Goal: Task Accomplishment & Management: Manage account settings

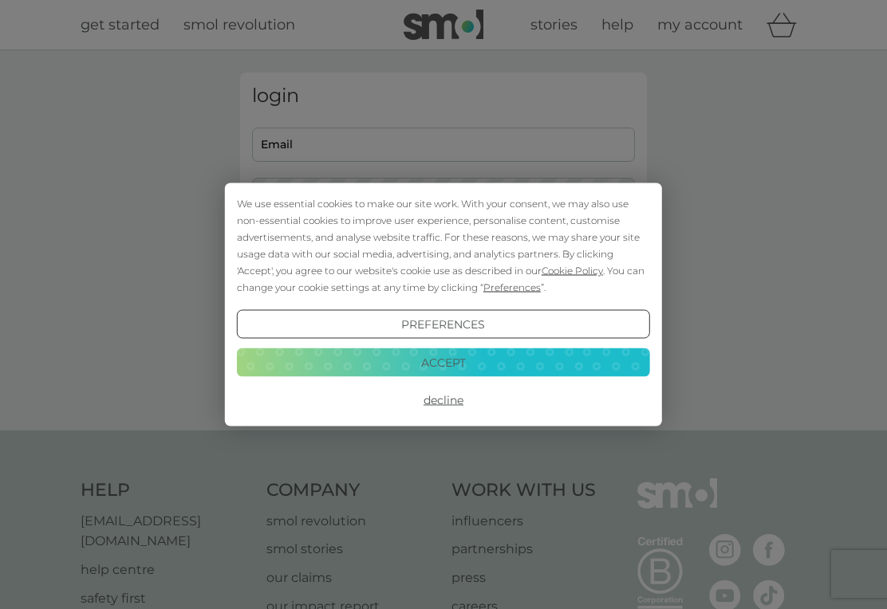
click at [478, 245] on div "We use essential cookies to make our site work. With your consent, we may also …" at bounding box center [443, 245] width 413 height 100
click at [494, 361] on button "Accept" at bounding box center [443, 362] width 413 height 29
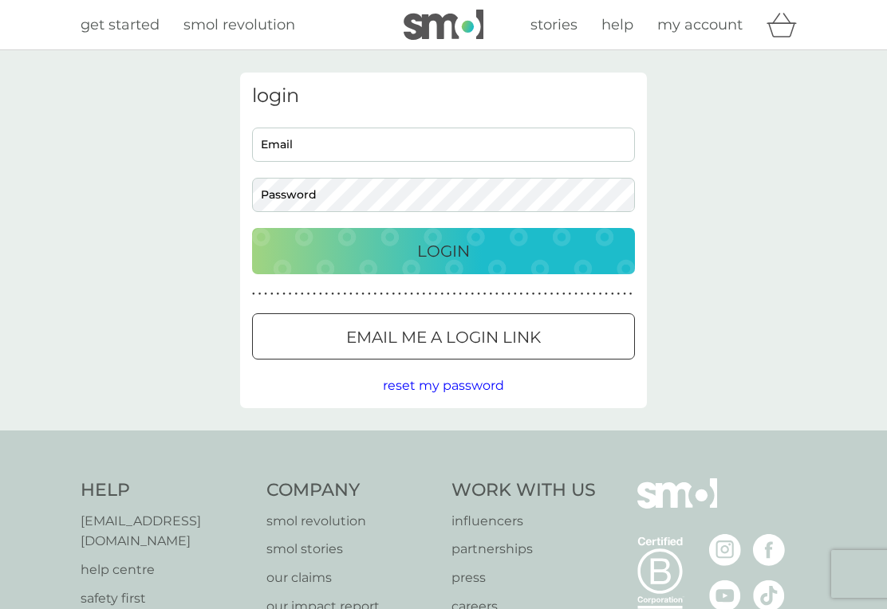
click at [528, 257] on div "Login" at bounding box center [443, 251] width 351 height 26
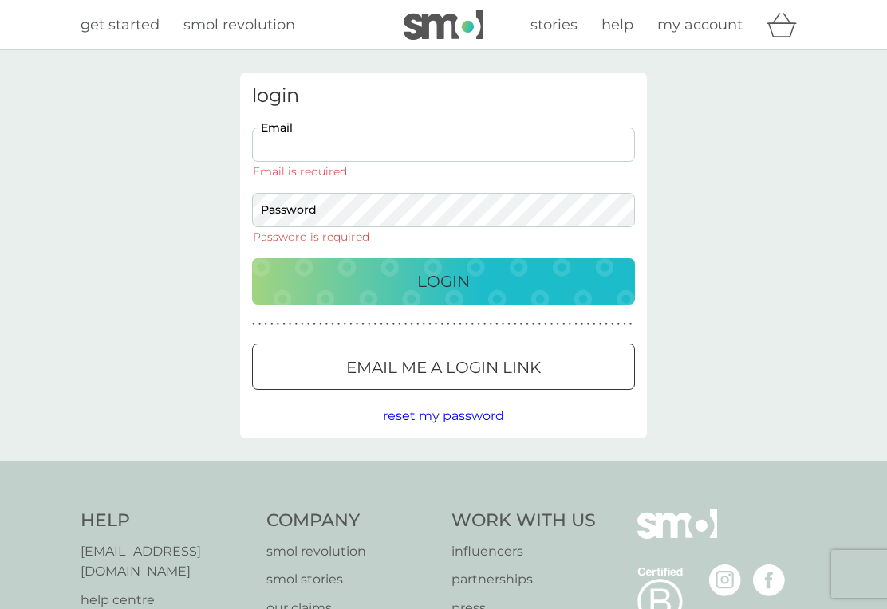
type input "[PERSON_NAME][EMAIL_ADDRESS][PERSON_NAME][DOMAIN_NAME]"
click at [443, 258] on button "Login" at bounding box center [443, 281] width 383 height 46
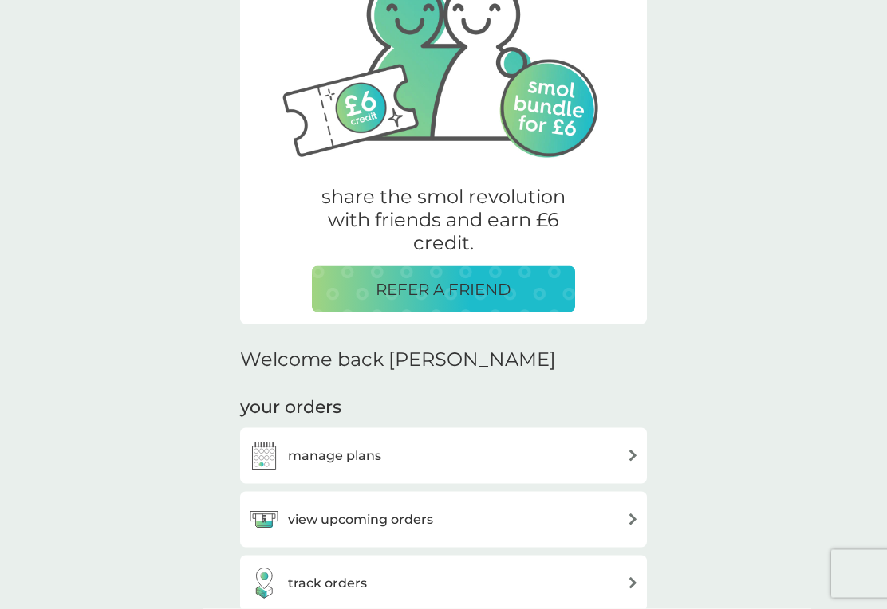
scroll to position [163, 0]
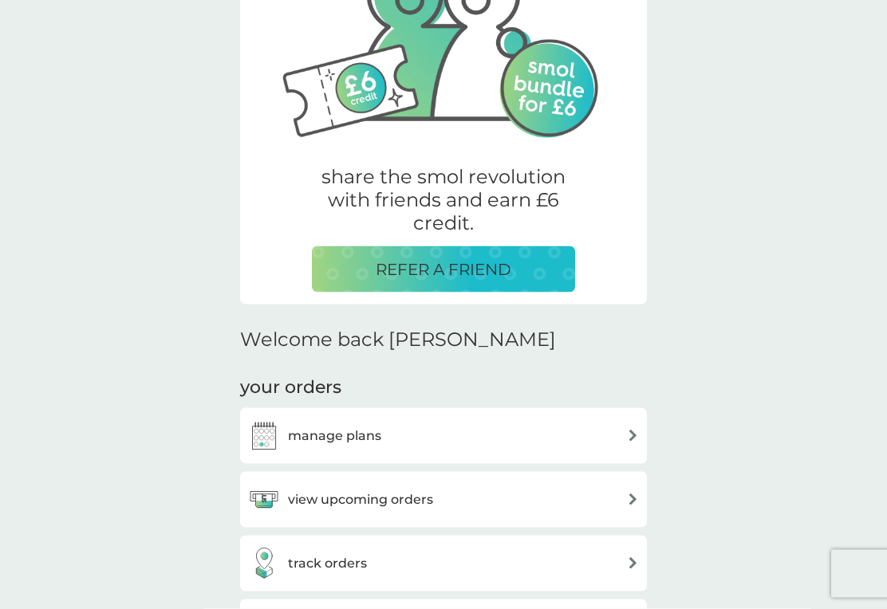
click at [620, 428] on div "manage plans" at bounding box center [443, 436] width 391 height 32
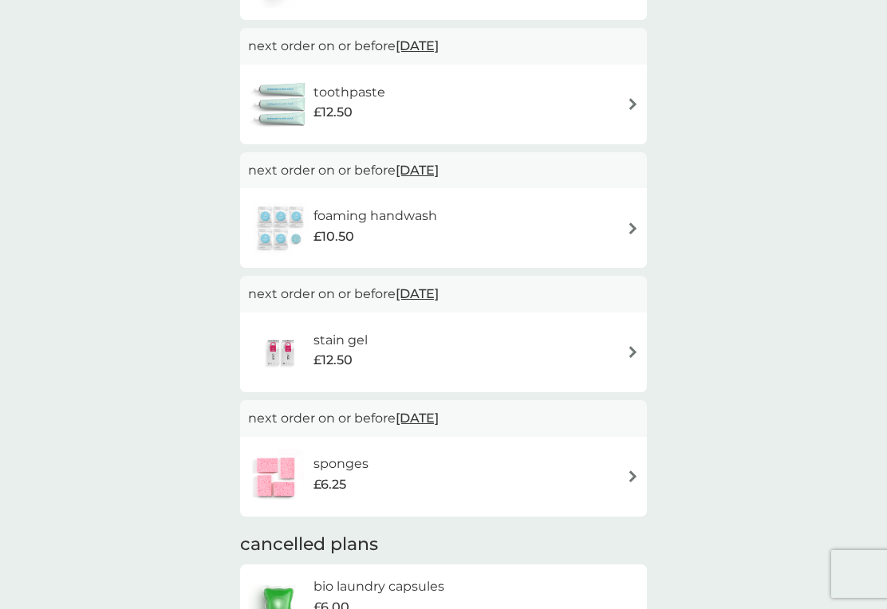
scroll to position [252, 0]
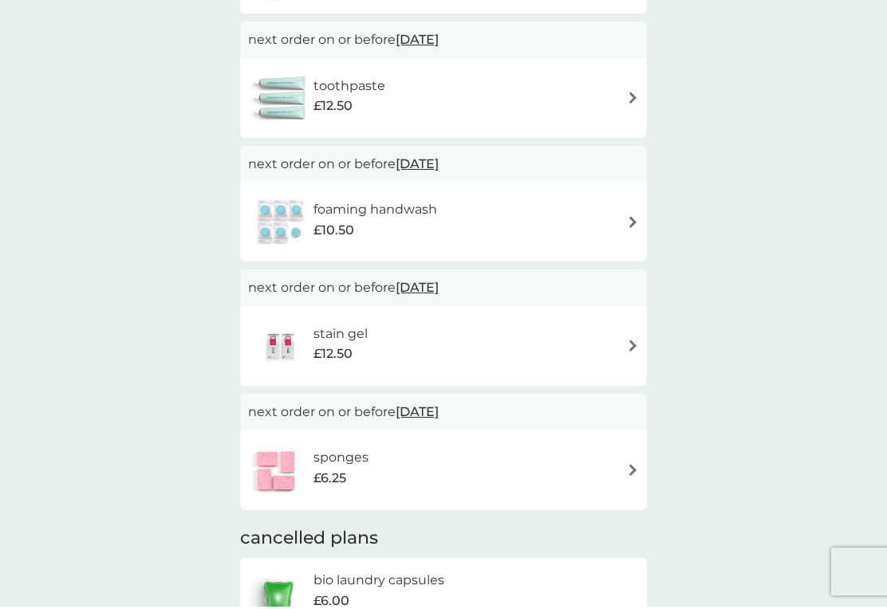
click at [634, 222] on img at bounding box center [633, 224] width 12 height 12
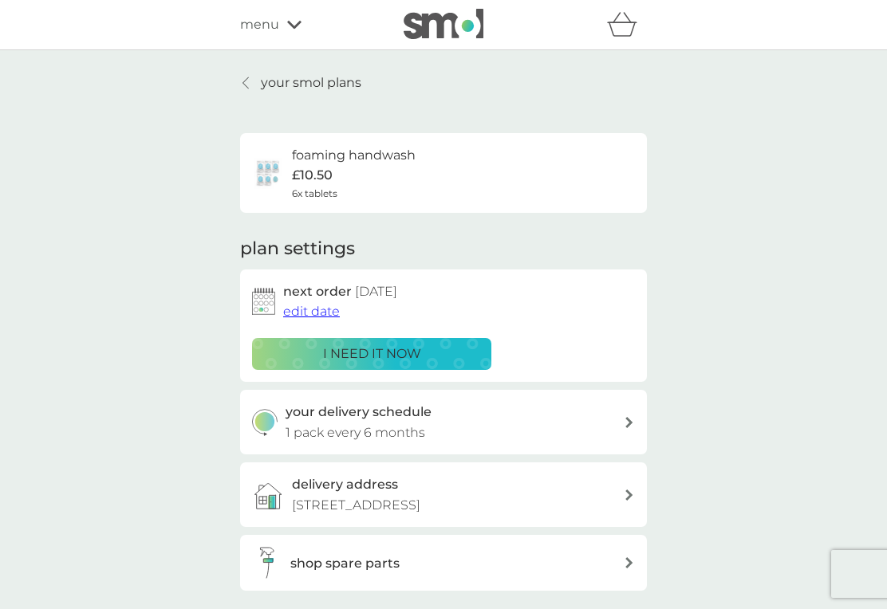
click at [309, 304] on span "edit date" at bounding box center [311, 311] width 57 height 15
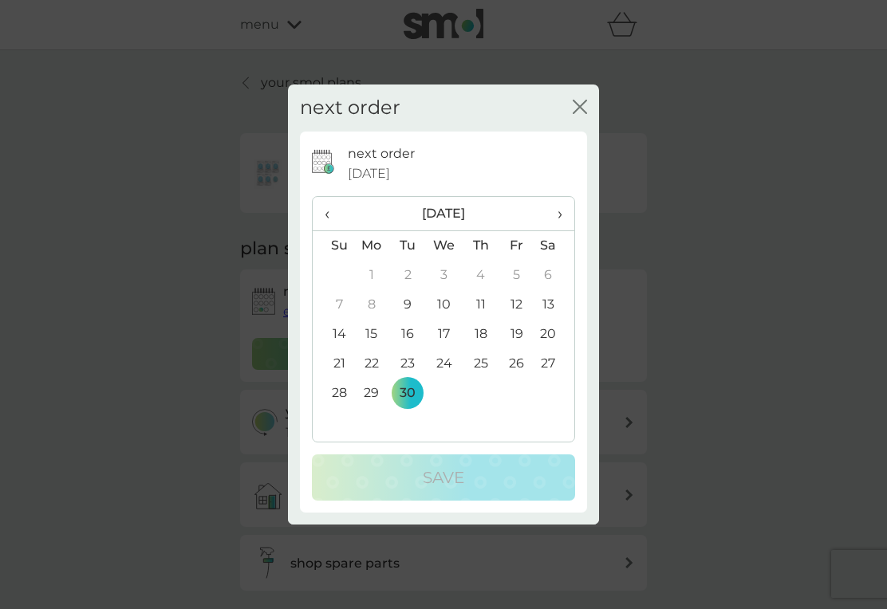
click at [561, 226] on span "›" at bounding box center [554, 213] width 16 height 33
click at [487, 401] on td "30" at bounding box center [480, 394] width 36 height 30
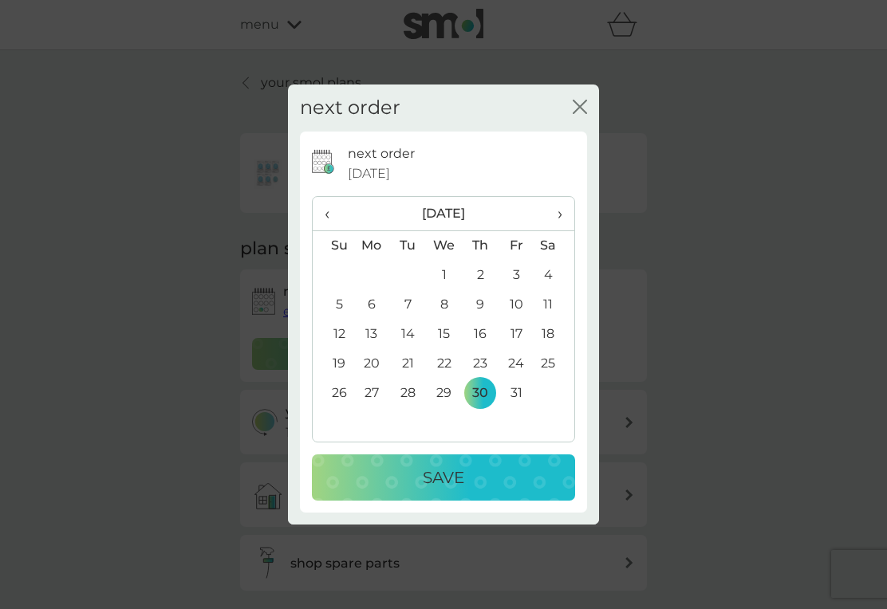
click at [507, 485] on div "Save" at bounding box center [443, 478] width 231 height 26
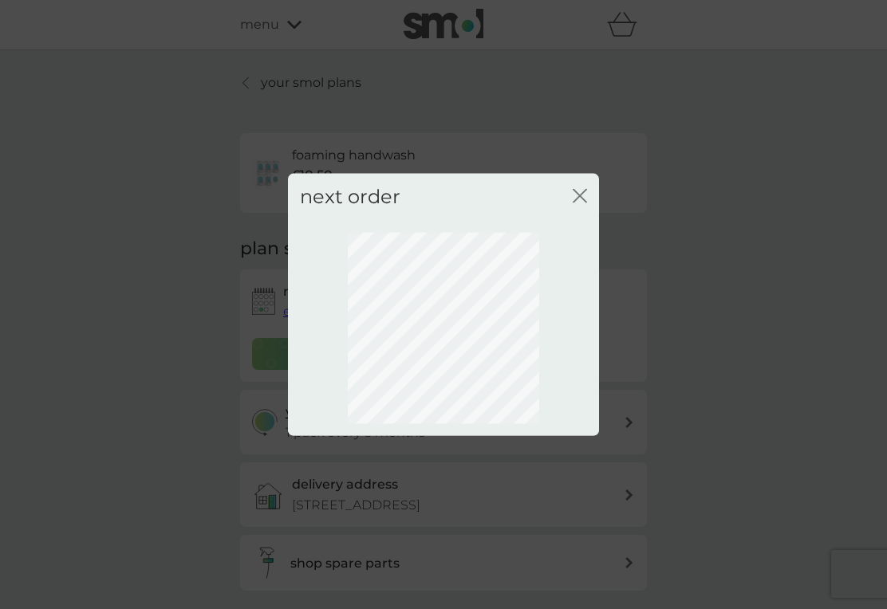
click at [578, 203] on icon "close" at bounding box center [579, 196] width 14 height 14
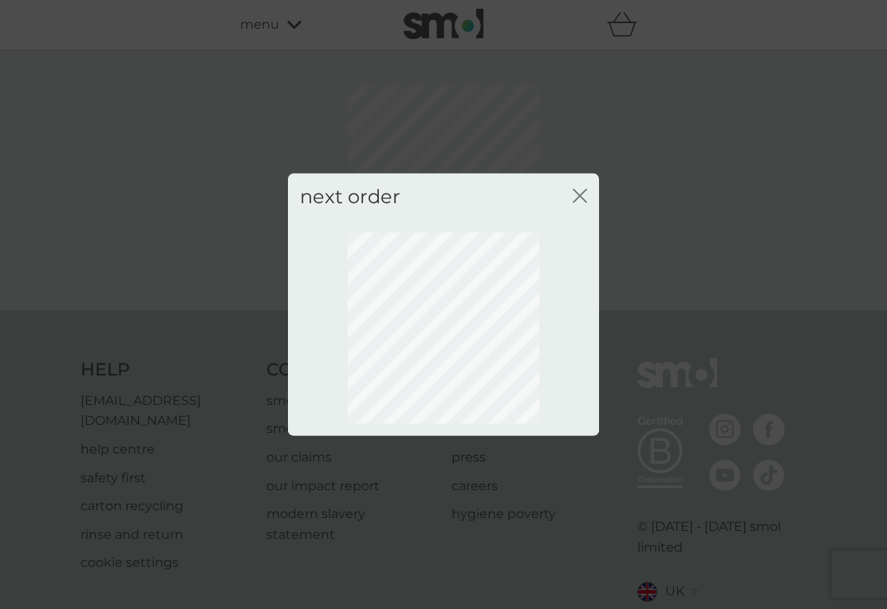
click at [580, 203] on icon "close" at bounding box center [583, 196] width 6 height 13
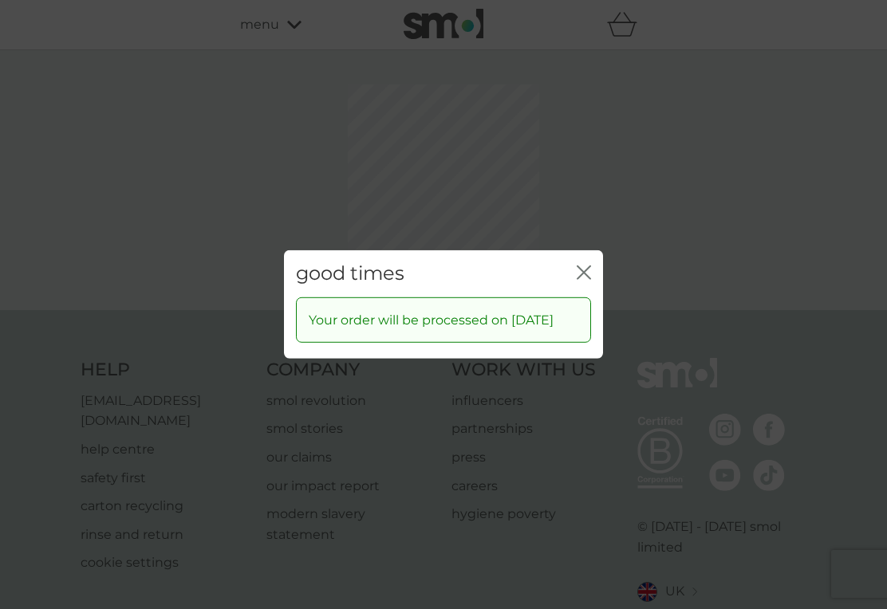
click at [582, 260] on div "good times close" at bounding box center [443, 273] width 319 height 47
click at [590, 270] on icon "close" at bounding box center [587, 272] width 6 height 13
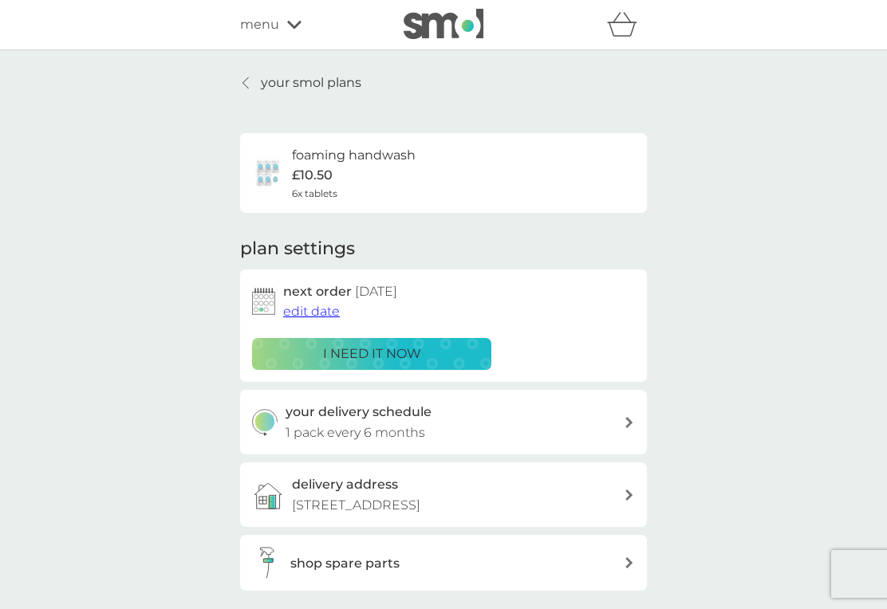
click at [247, 77] on icon at bounding box center [245, 83] width 6 height 13
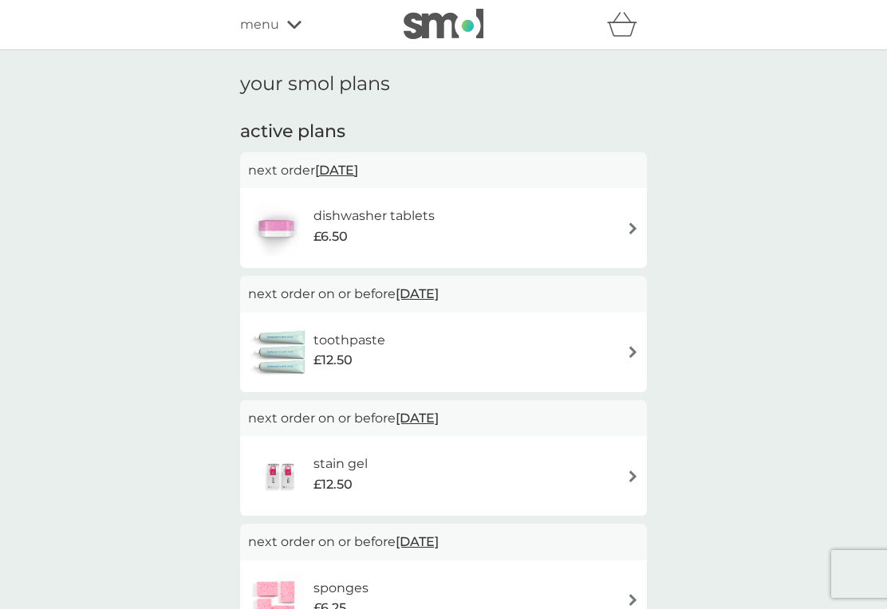
click at [621, 464] on div "stain gel £12.50" at bounding box center [443, 476] width 391 height 56
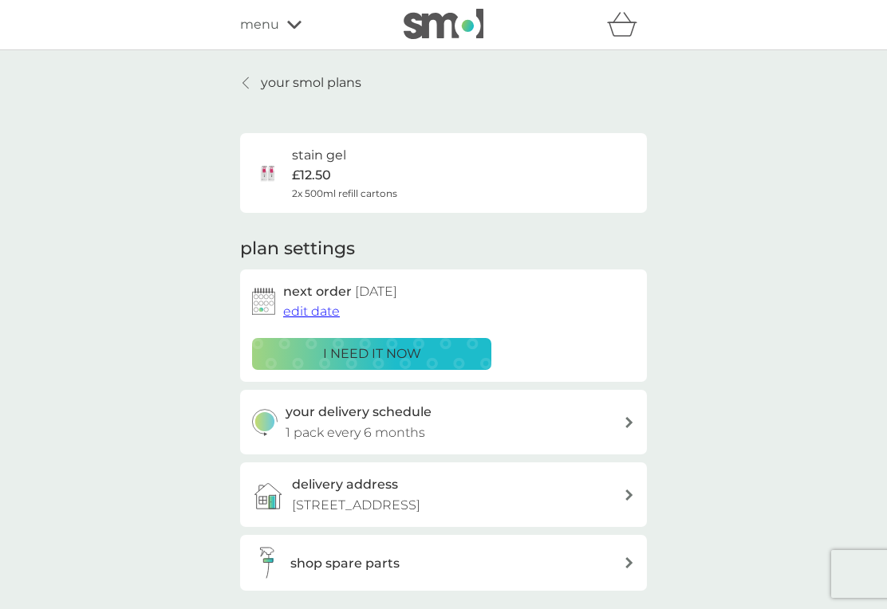
click at [270, 299] on img at bounding box center [263, 301] width 23 height 27
click at [261, 292] on img at bounding box center [263, 301] width 23 height 27
click at [321, 304] on span "edit date" at bounding box center [311, 311] width 57 height 15
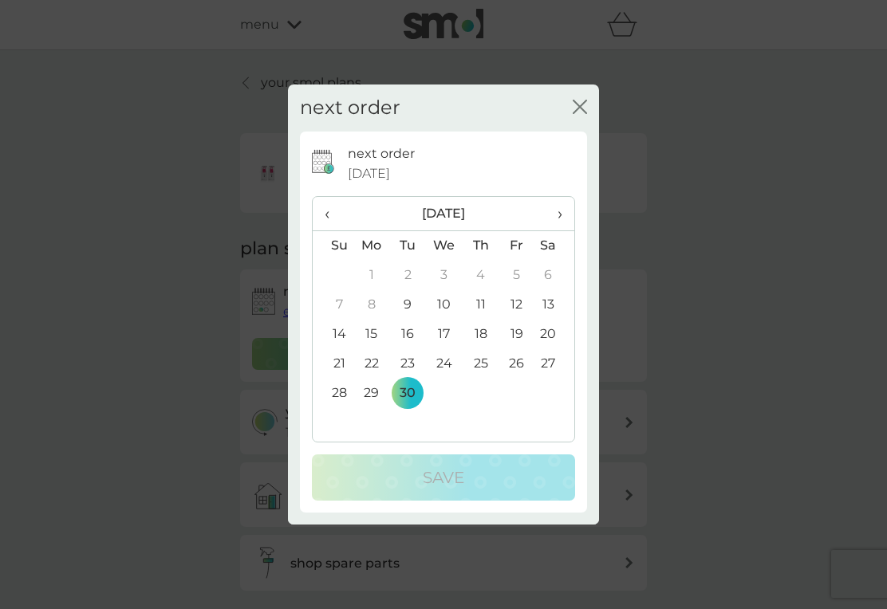
click at [560, 230] on span "›" at bounding box center [554, 213] width 16 height 33
click at [486, 407] on td "30" at bounding box center [480, 394] width 36 height 30
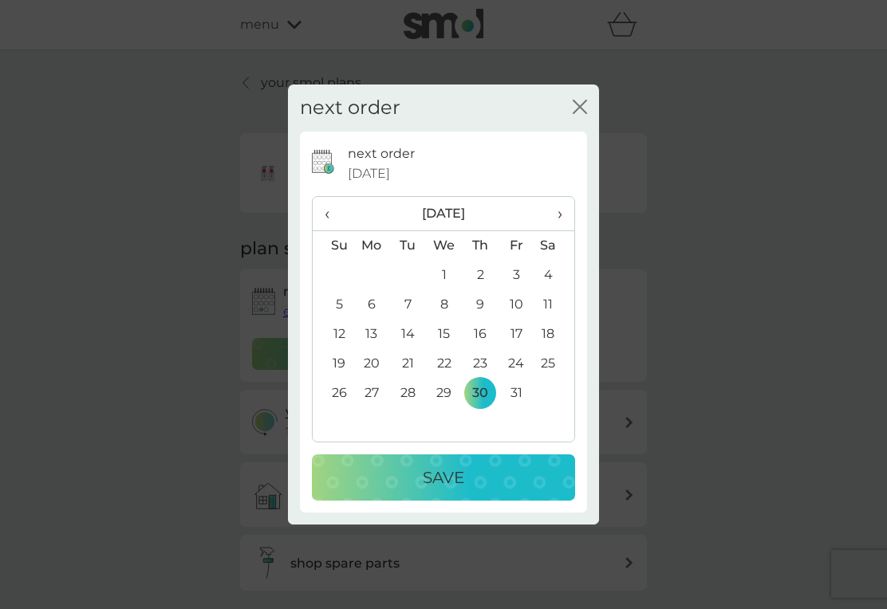
click at [512, 488] on div "Save" at bounding box center [443, 478] width 231 height 26
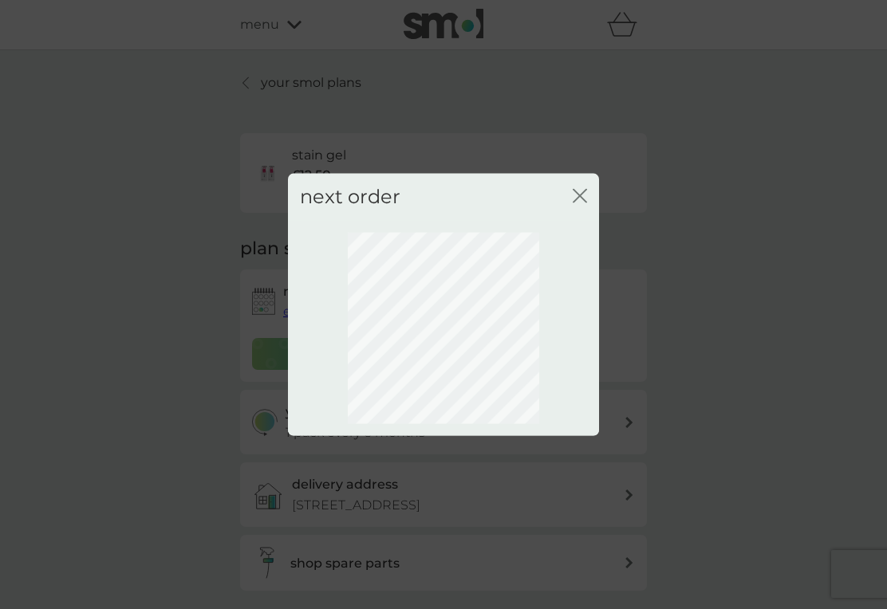
click at [584, 203] on icon "close" at bounding box center [579, 196] width 14 height 14
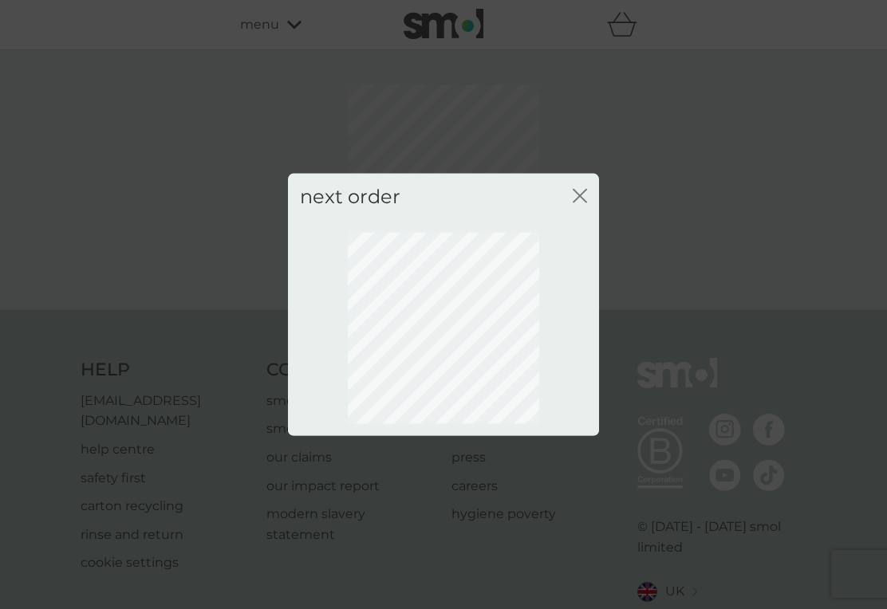
click at [745, 245] on div "next order close" at bounding box center [443, 304] width 887 height 609
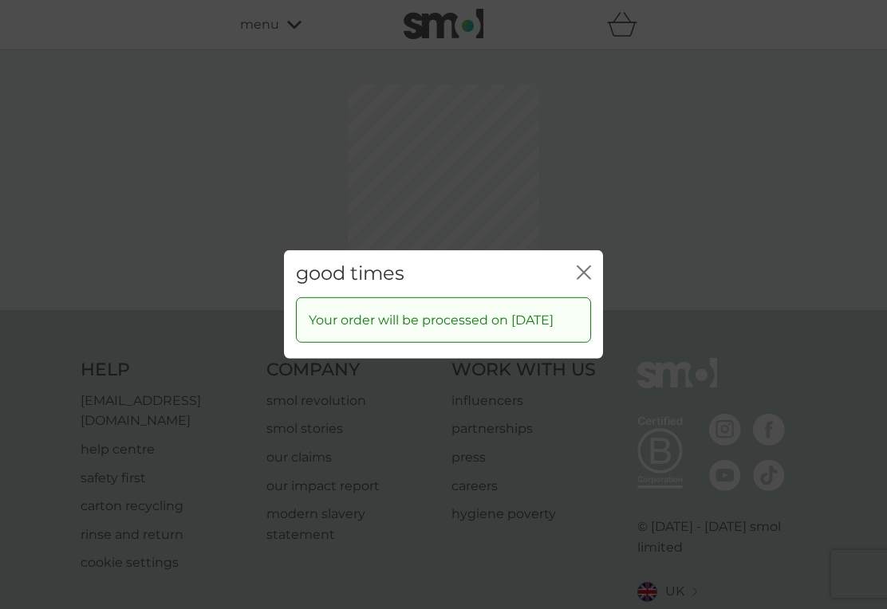
click at [752, 229] on div "good times close Your order will be processed on 30 Oct 2025" at bounding box center [443, 304] width 887 height 609
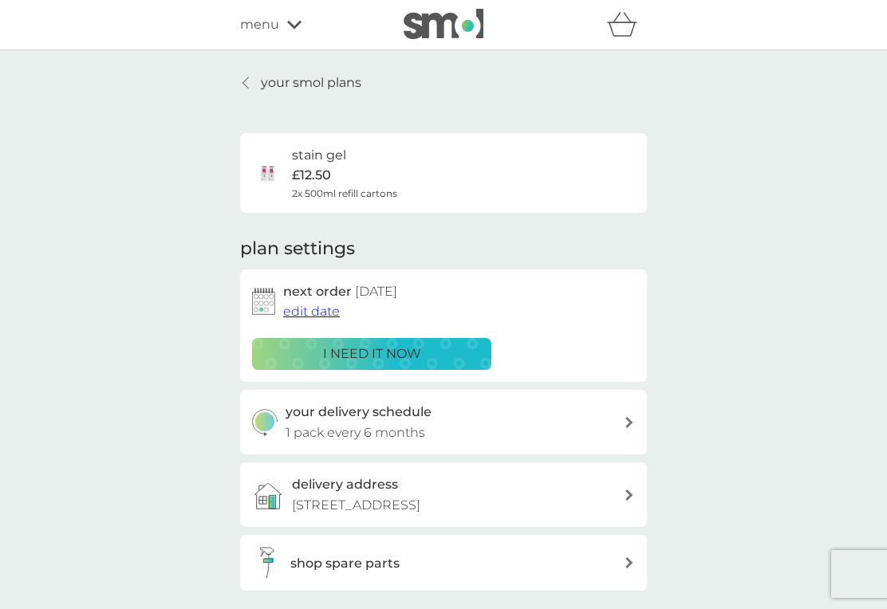
click at [243, 85] on icon at bounding box center [245, 83] width 6 height 13
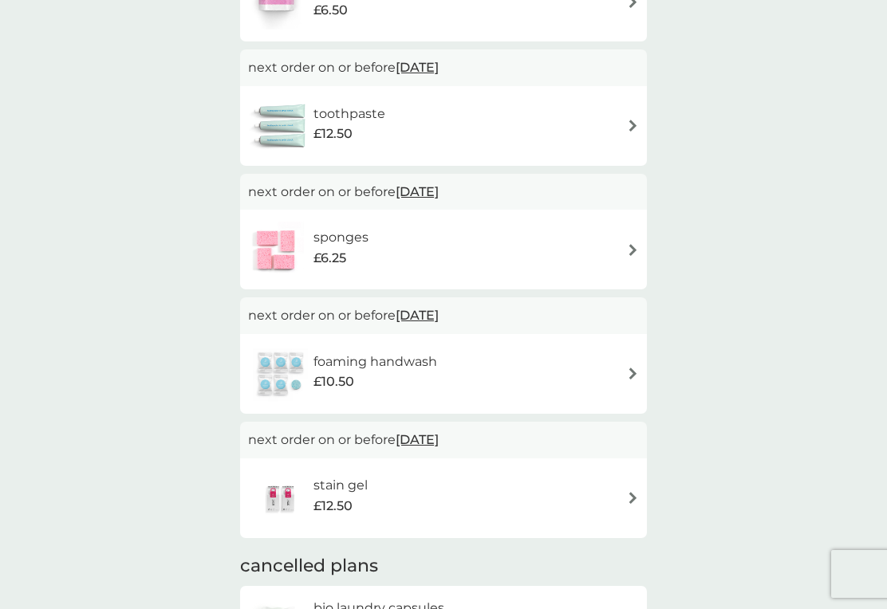
scroll to position [225, 0]
click at [439, 187] on span "30 Sep 2025" at bounding box center [416, 193] width 43 height 31
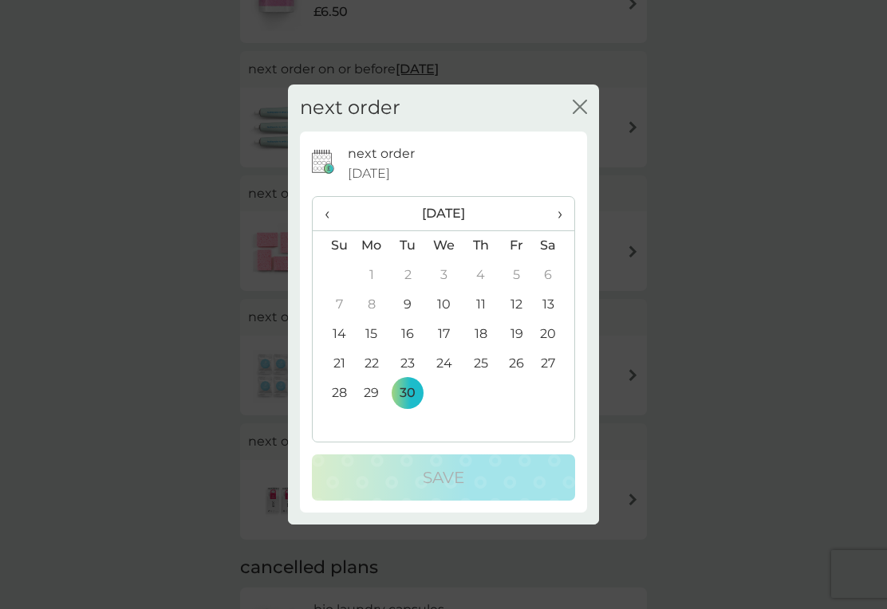
click at [559, 226] on span "›" at bounding box center [554, 213] width 16 height 33
click at [485, 408] on td "30" at bounding box center [480, 394] width 36 height 30
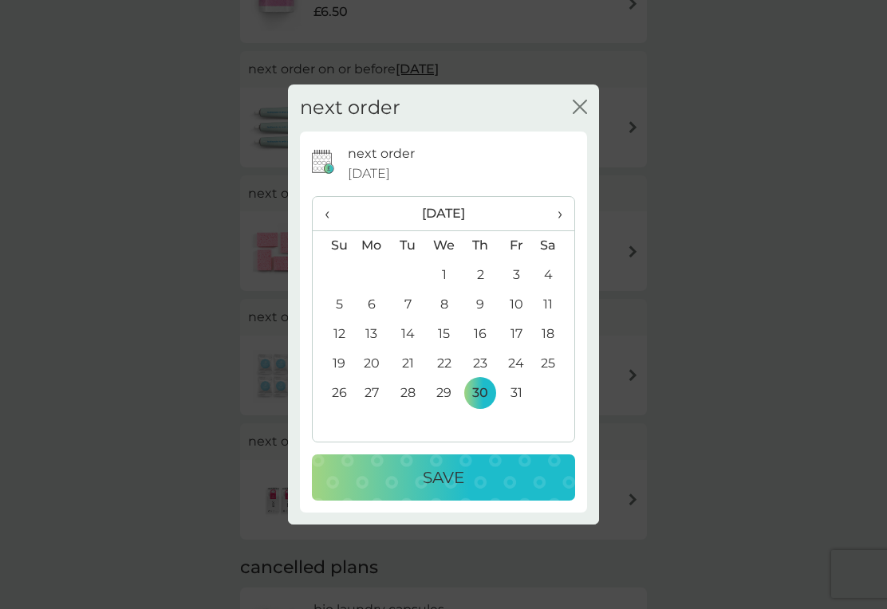
click at [508, 490] on div "Save" at bounding box center [443, 478] width 231 height 26
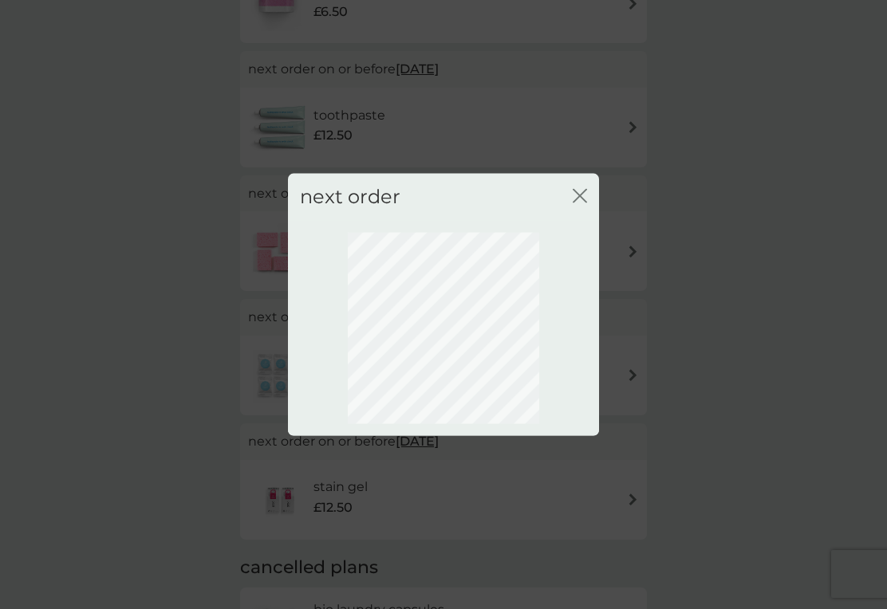
scroll to position [33, 0]
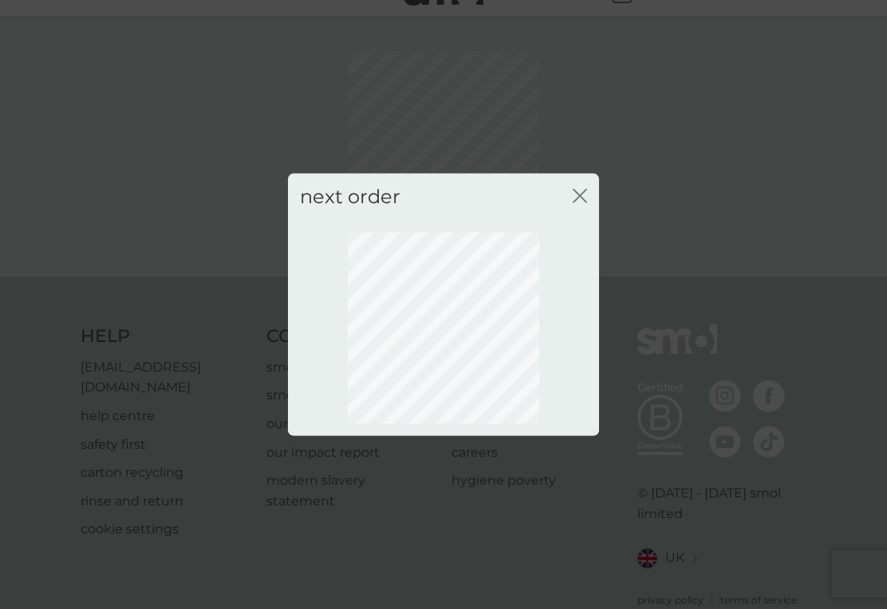
click at [577, 203] on icon "close" at bounding box center [576, 196] width 6 height 13
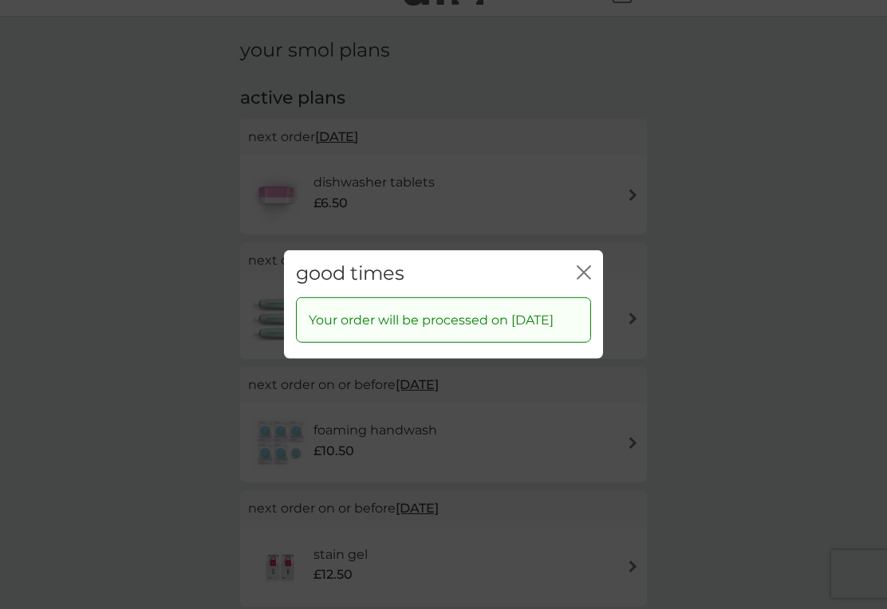
click at [573, 272] on div "good times close" at bounding box center [443, 273] width 319 height 47
click at [588, 271] on icon "close" at bounding box center [587, 272] width 6 height 13
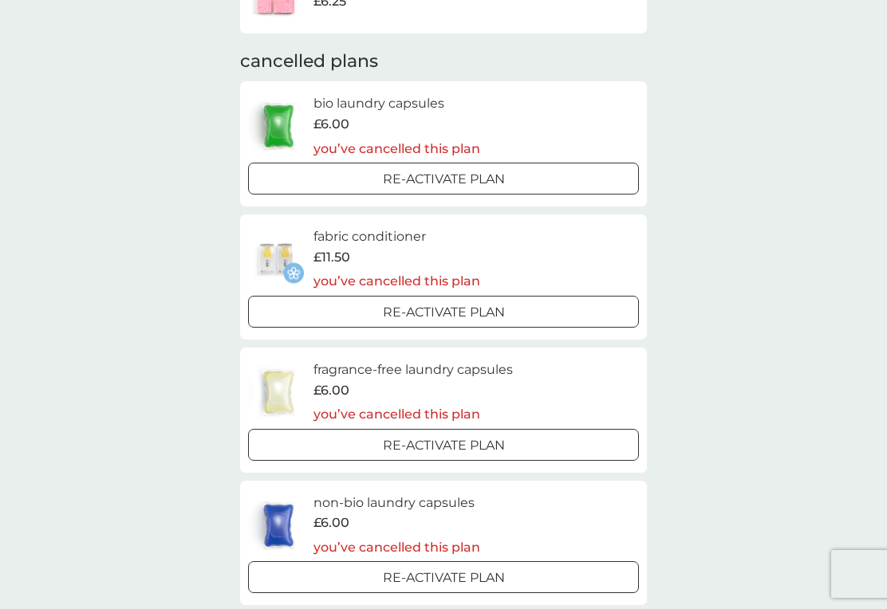
scroll to position [728, 0]
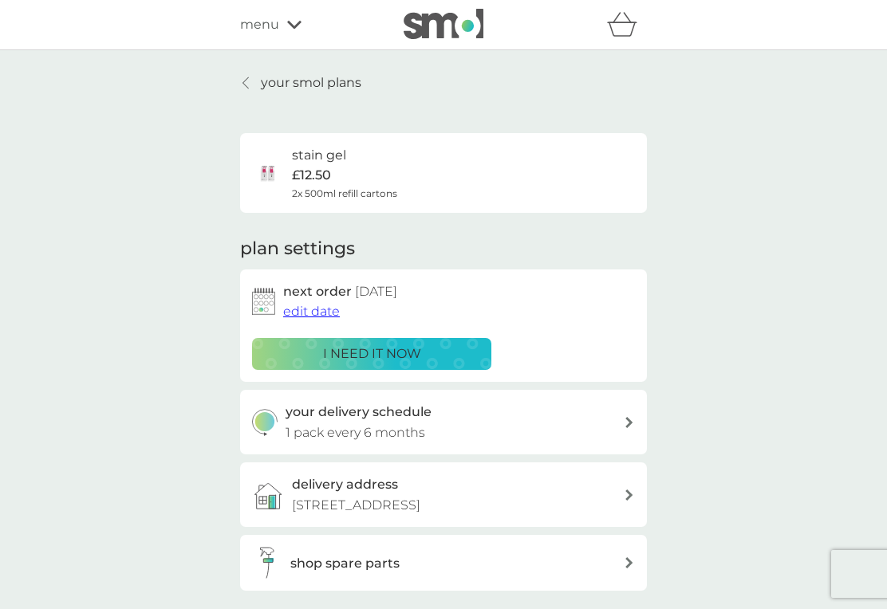
click at [250, 76] on link "your smol plans" at bounding box center [300, 83] width 121 height 21
click at [244, 76] on link "your smol plans" at bounding box center [300, 83] width 121 height 21
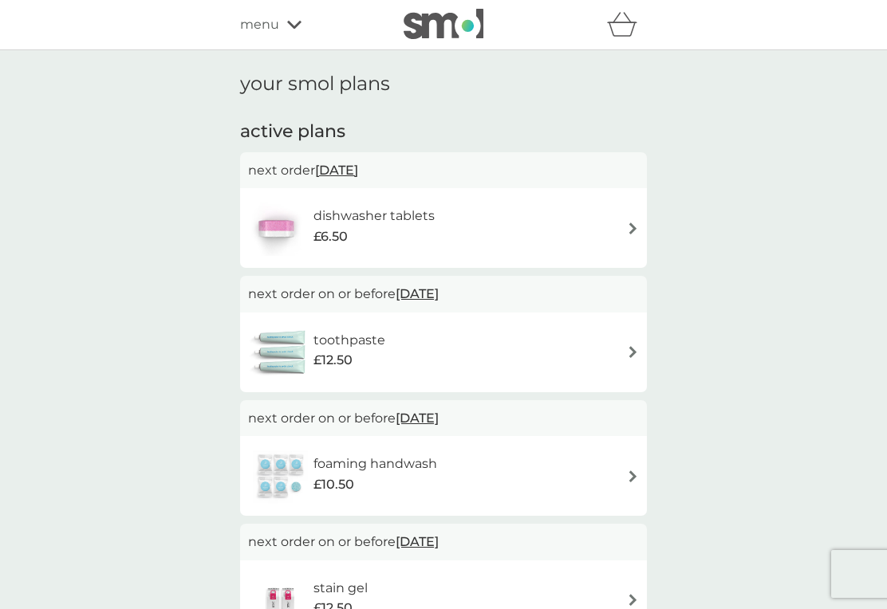
click at [301, 29] on icon at bounding box center [294, 25] width 14 height 10
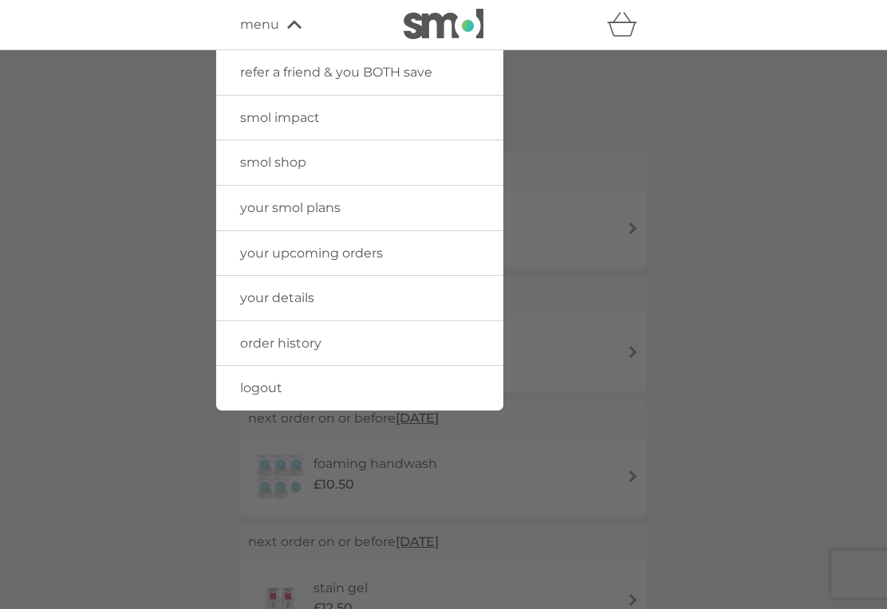
click at [769, 214] on div at bounding box center [443, 354] width 887 height 609
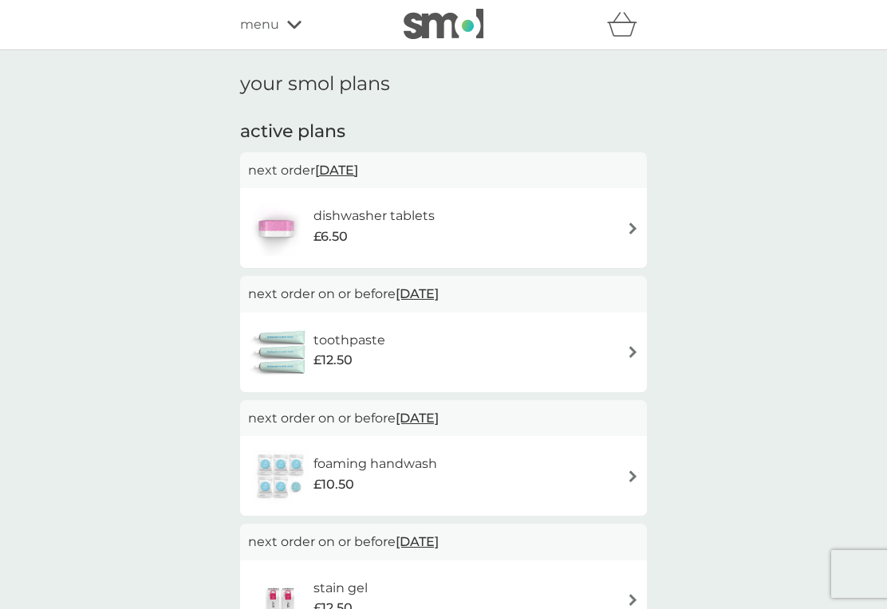
click at [297, 43] on div "refer a friend & you BOTH save smol impact smol shop your smol plans your upcom…" at bounding box center [443, 25] width 887 height 50
click at [294, 22] on icon at bounding box center [294, 25] width 14 height 10
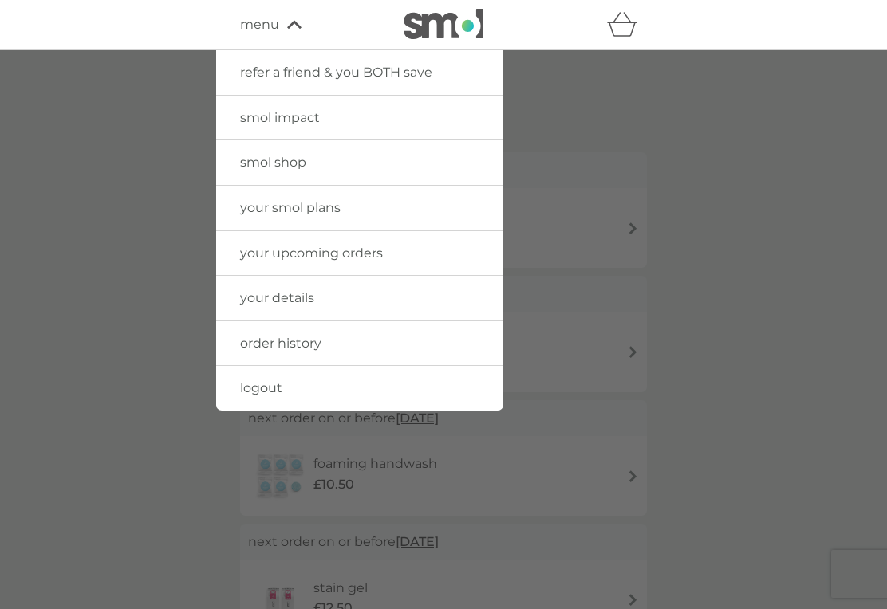
click at [624, 173] on div at bounding box center [443, 354] width 887 height 609
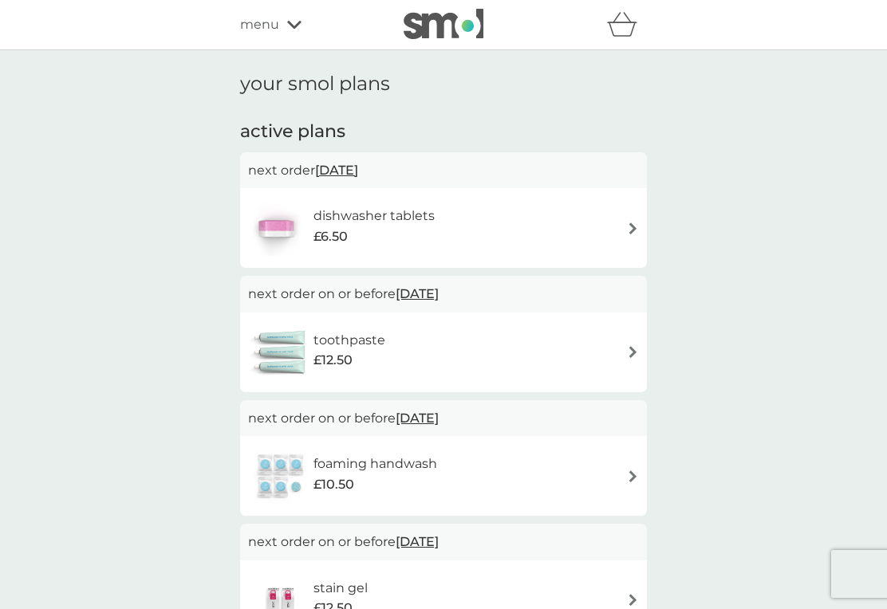
click at [626, 29] on icon "basket" at bounding box center [622, 24] width 30 height 25
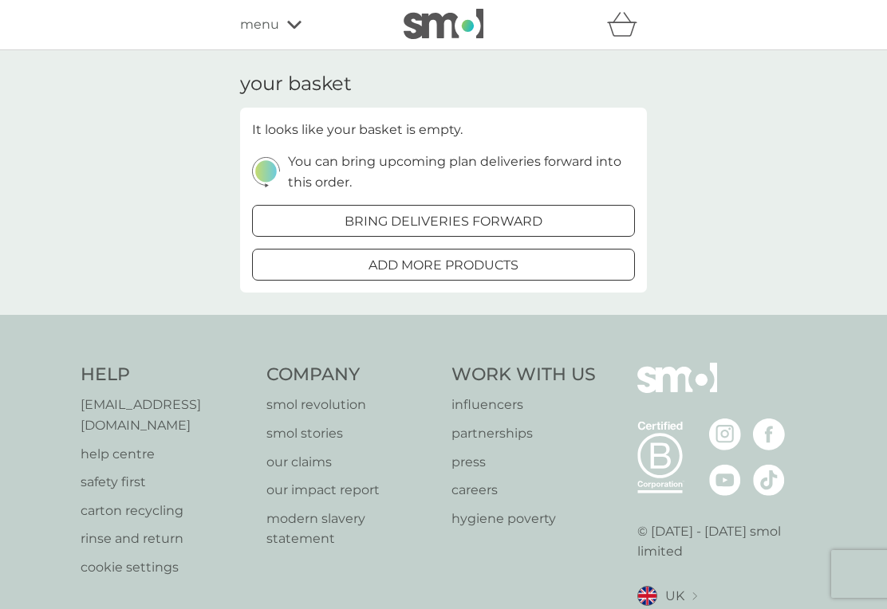
click at [711, 80] on div "your basket It looks like your basket is empty. You can bring upcoming plan del…" at bounding box center [443, 182] width 887 height 265
click at [301, 28] on icon at bounding box center [294, 25] width 14 height 10
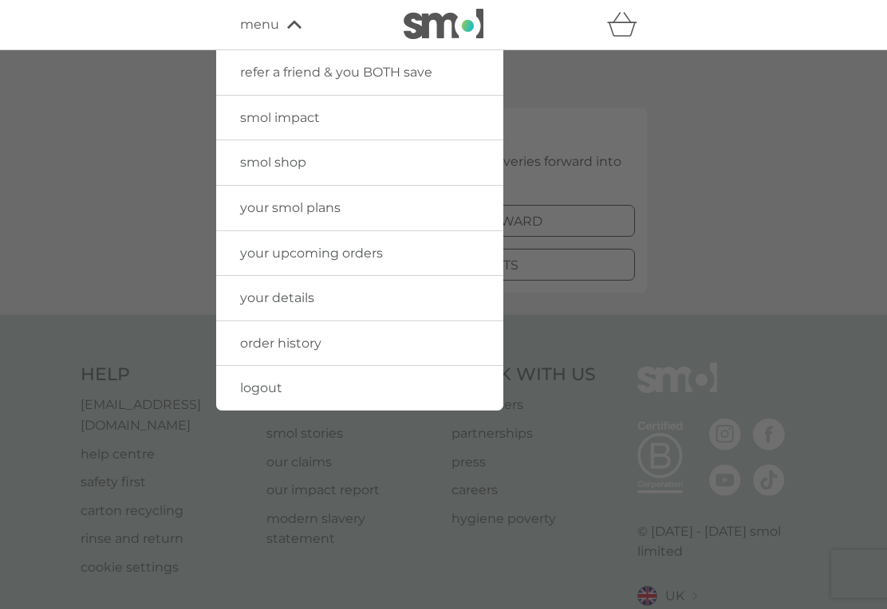
click at [144, 130] on div at bounding box center [443, 354] width 887 height 609
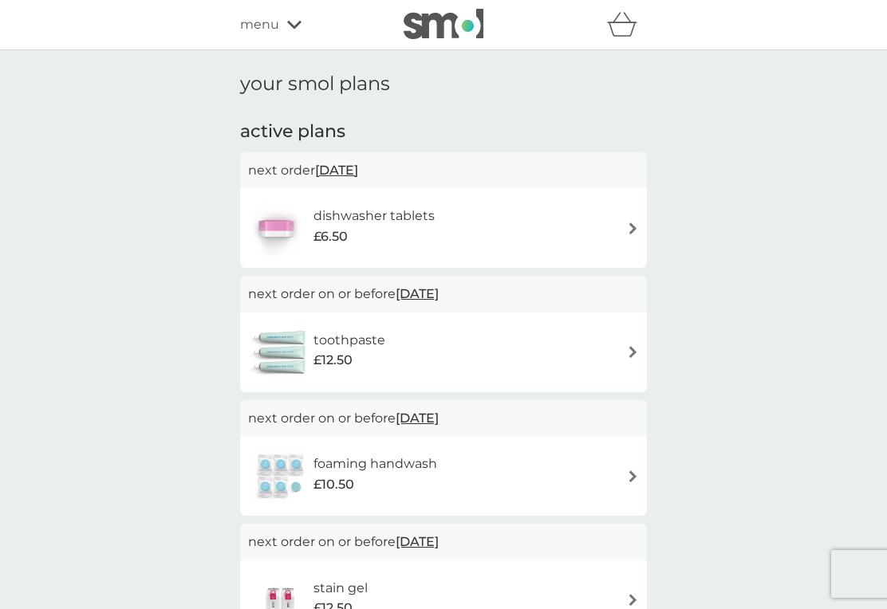
scroll to position [25, 0]
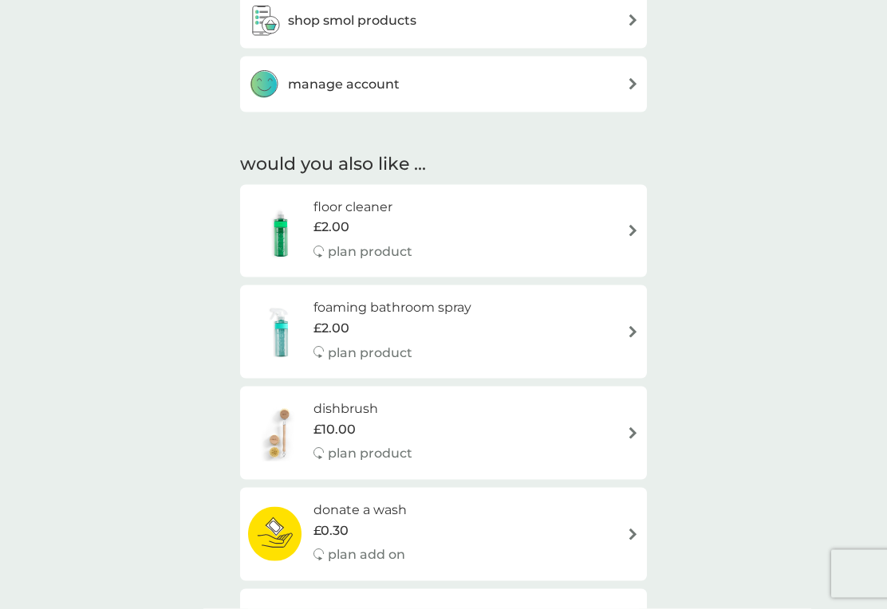
scroll to position [1012, 0]
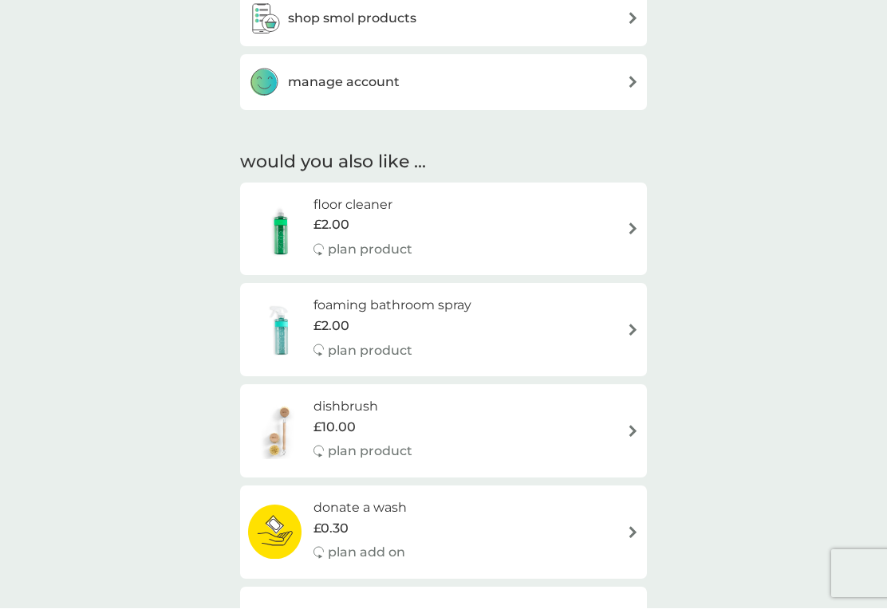
click at [537, 427] on div "dishbrush £10.00 plan product" at bounding box center [443, 431] width 391 height 69
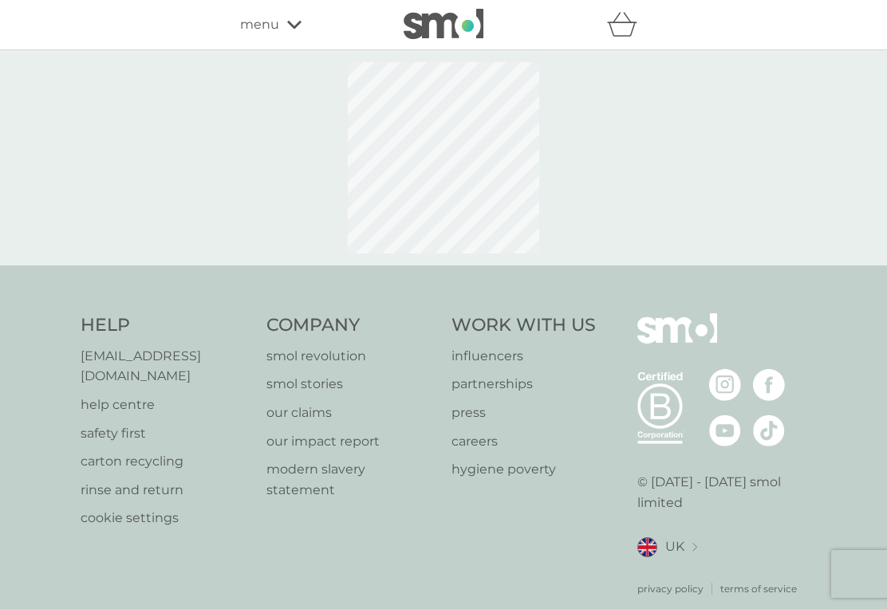
select select "245"
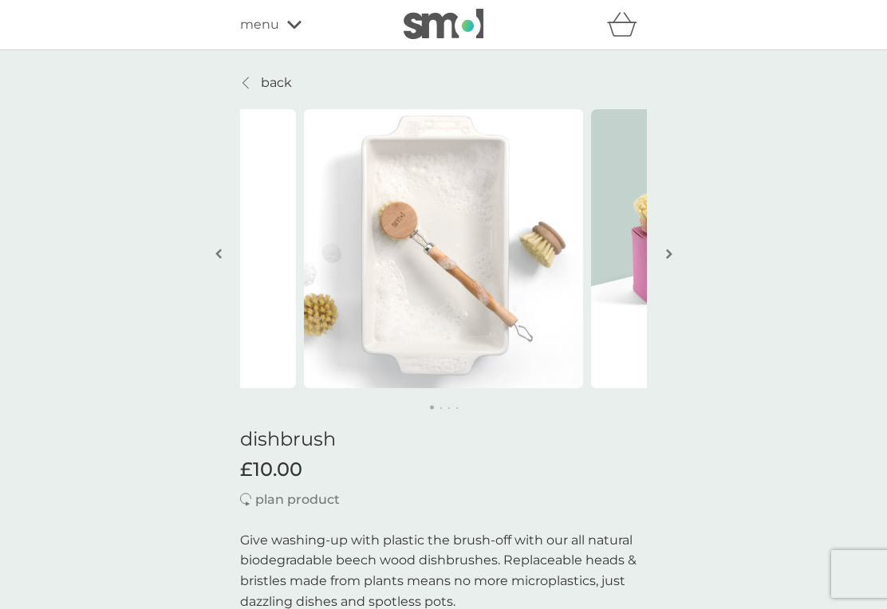
click at [667, 256] on img "button" at bounding box center [669, 254] width 6 height 12
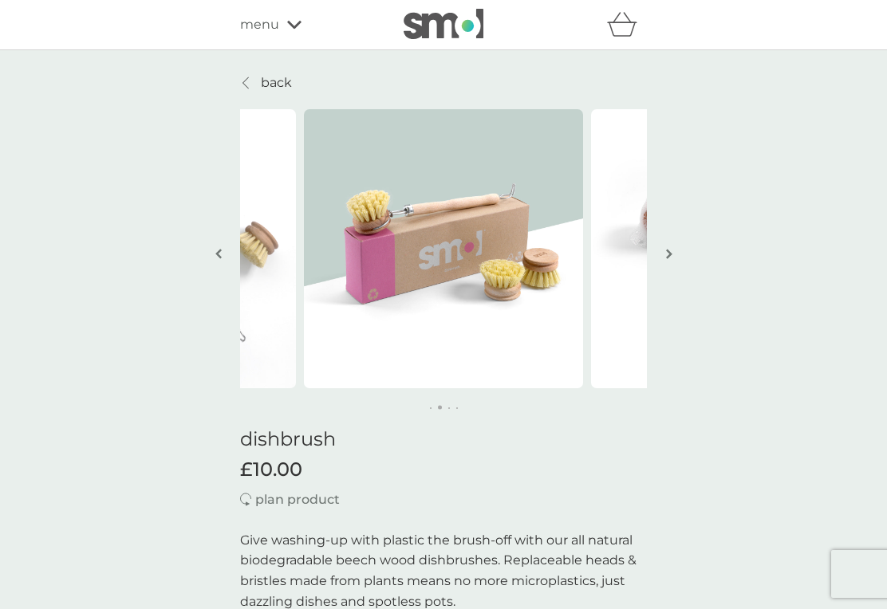
click at [666, 258] on img "button" at bounding box center [669, 254] width 6 height 12
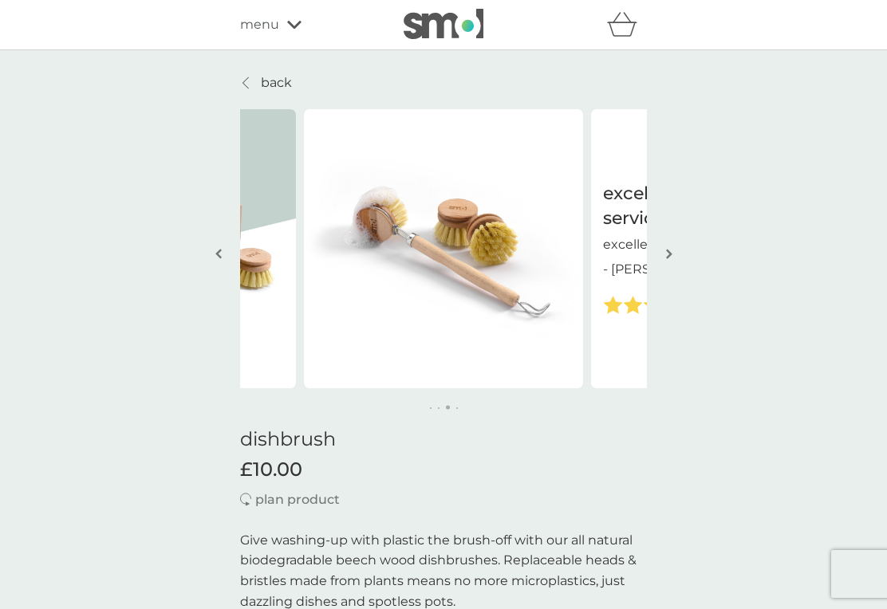
click at [669, 259] on img "button" at bounding box center [669, 254] width 6 height 12
